Goal: Information Seeking & Learning: Learn about a topic

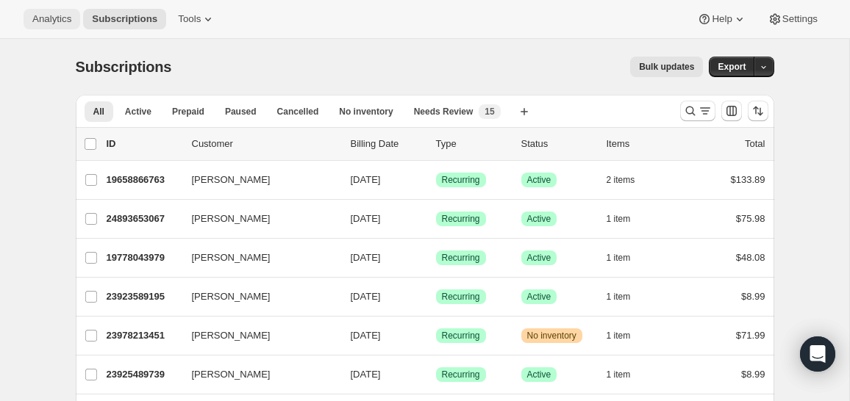
click at [57, 15] on span "Analytics" at bounding box center [51, 19] width 39 height 12
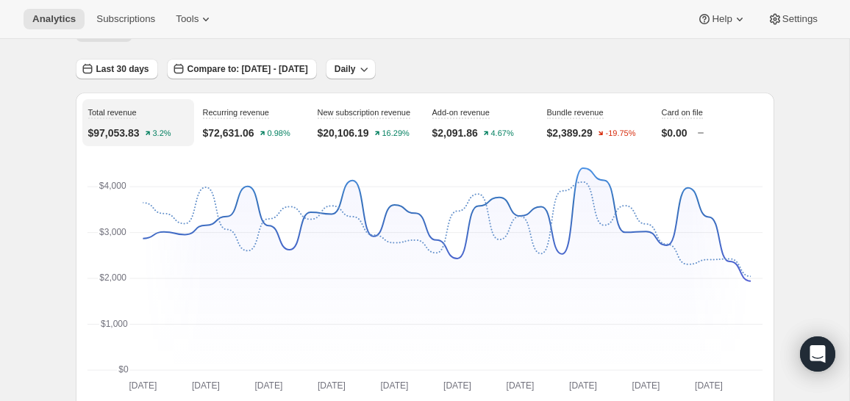
scroll to position [81, 0]
click at [384, 121] on div "New subscription revenue $20,106.19 16.29%" at bounding box center [368, 121] width 112 height 47
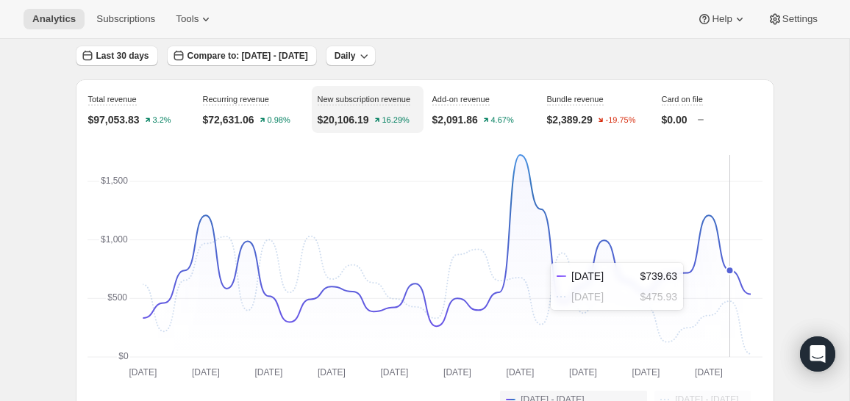
scroll to position [80, 0]
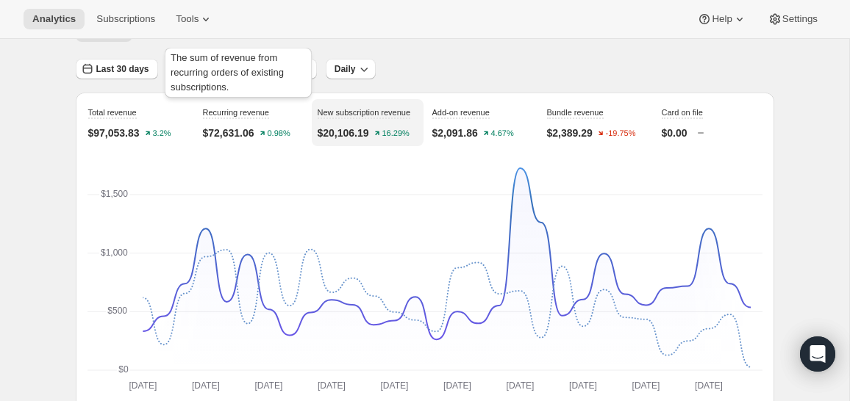
click at [270, 118] on span "Recurring revenue" at bounding box center [236, 113] width 67 height 12
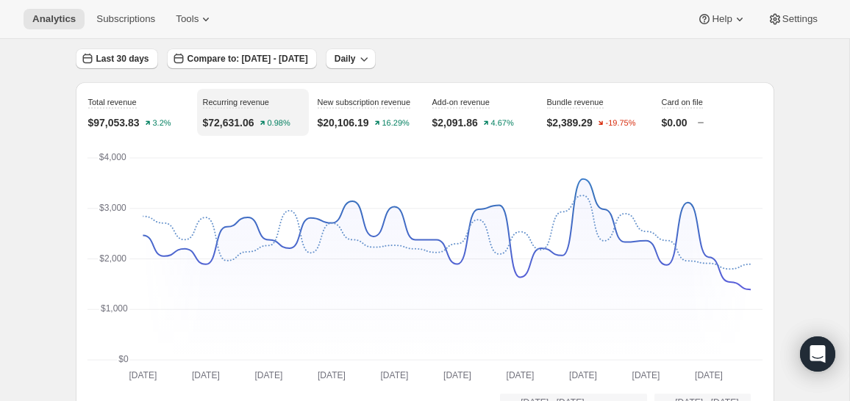
scroll to position [92, 0]
click at [362, 119] on div "New subscription revenue $20,106.19 16.29%" at bounding box center [368, 110] width 112 height 47
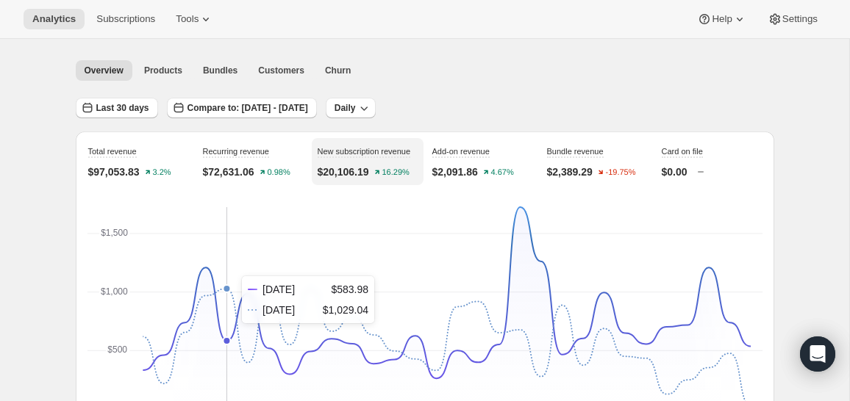
scroll to position [40, 0]
click at [243, 166] on p "$72,631.06" at bounding box center [228, 173] width 51 height 15
